Goal: Find specific page/section: Find specific page/section

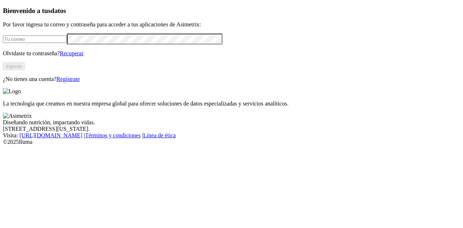
type input "[EMAIL_ADDRESS][DOMAIN_NAME]"
click at [25, 70] on button "Ingresa" at bounding box center [14, 67] width 22 height 8
